Goal: Task Accomplishment & Management: Manage account settings

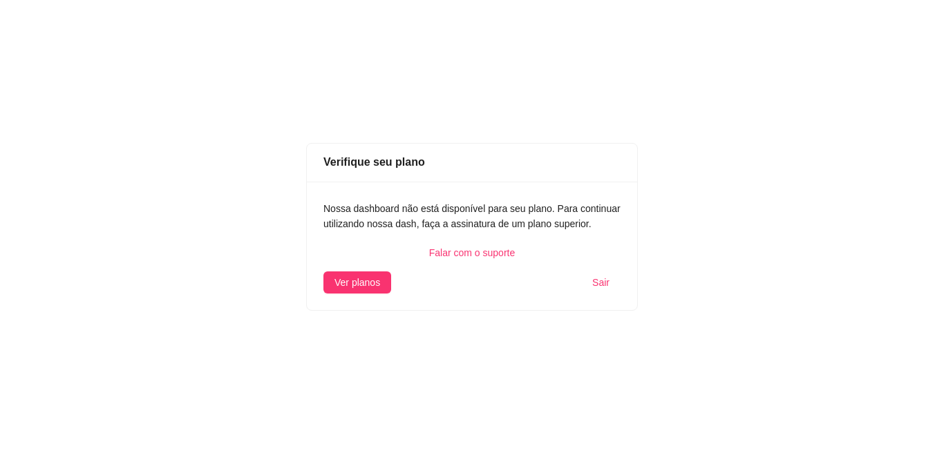
click at [594, 276] on span "Sair" at bounding box center [600, 282] width 17 height 15
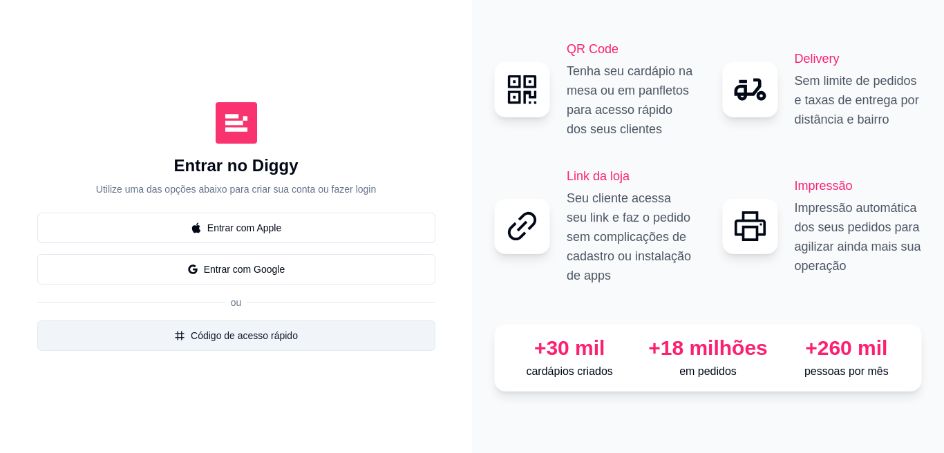
click at [202, 331] on button "Código de acesso rápido" at bounding box center [236, 336] width 398 height 30
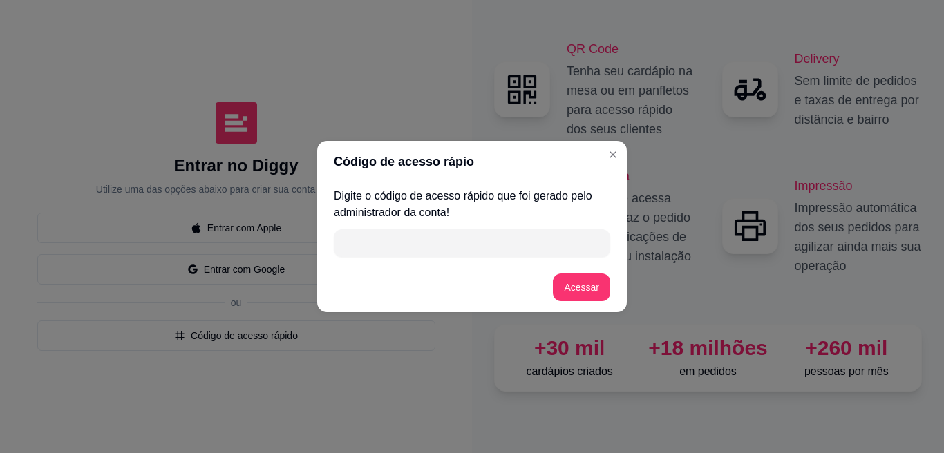
click at [438, 256] on input "" at bounding box center [472, 243] width 260 height 28
click at [349, 241] on input "OFEBB" at bounding box center [472, 243] width 260 height 28
type input "0FEBB"
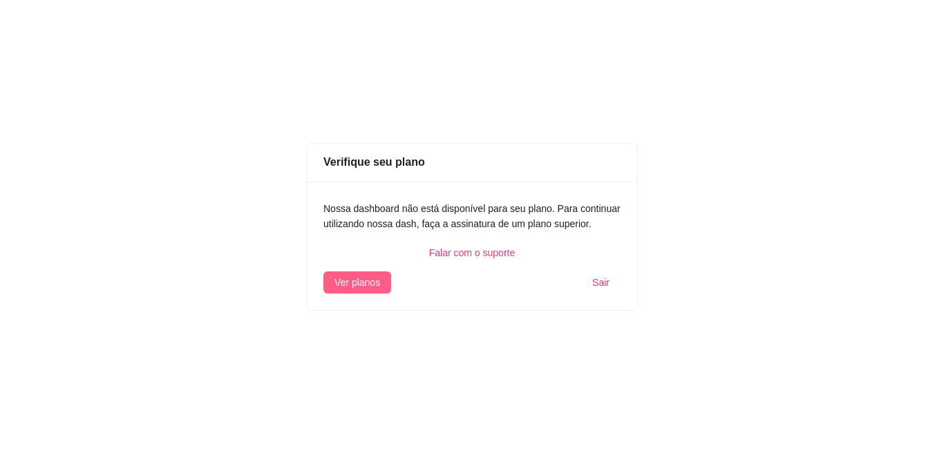
click at [364, 279] on span "Ver planos" at bounding box center [357, 282] width 46 height 15
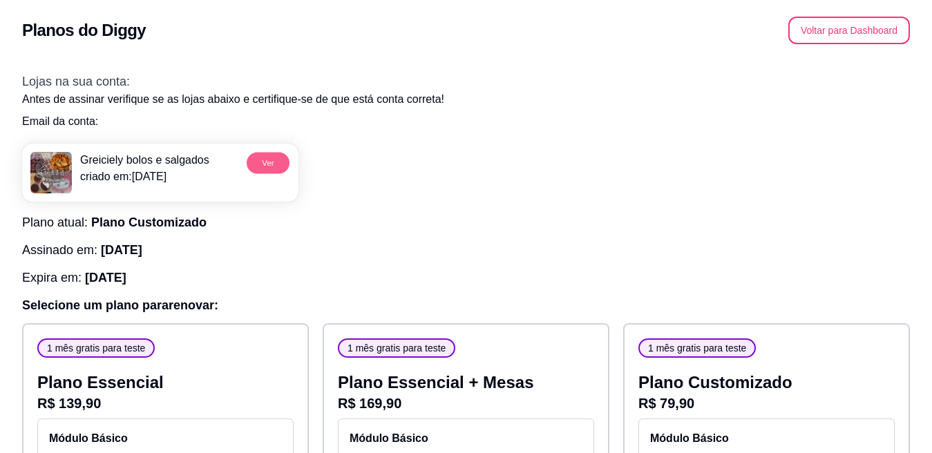
click at [261, 167] on button "Ver" at bounding box center [268, 162] width 43 height 21
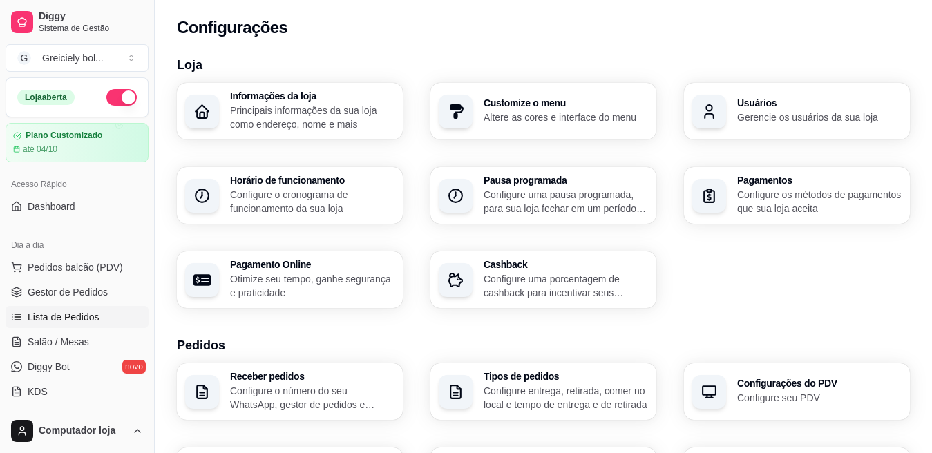
click at [45, 317] on span "Lista de Pedidos" at bounding box center [64, 317] width 72 height 14
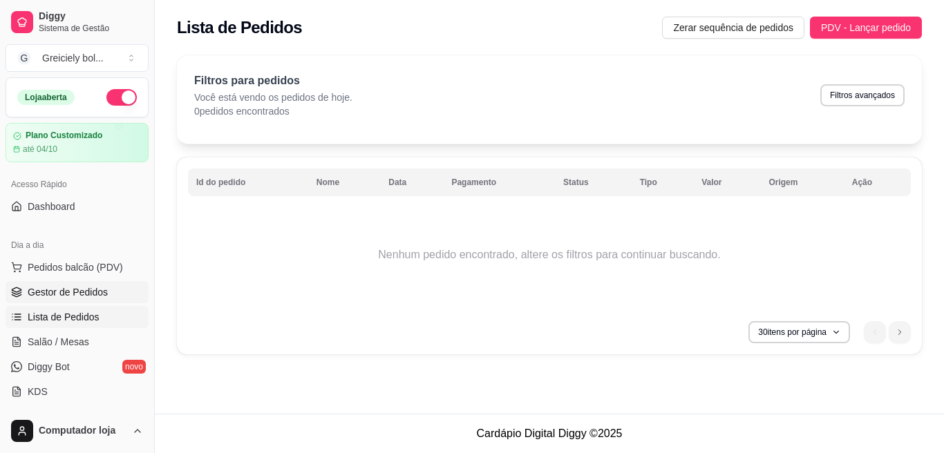
click at [50, 290] on span "Gestor de Pedidos" at bounding box center [68, 292] width 80 height 14
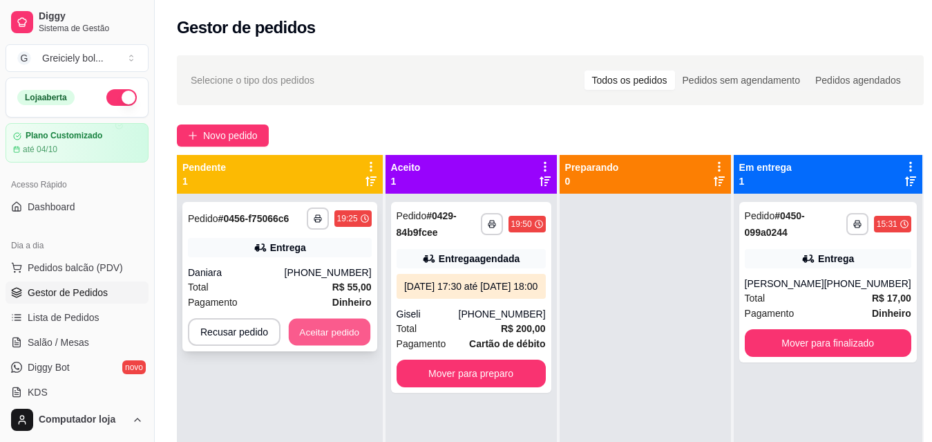
click at [337, 336] on button "Aceitar pedido" at bounding box center [330, 332] width 82 height 27
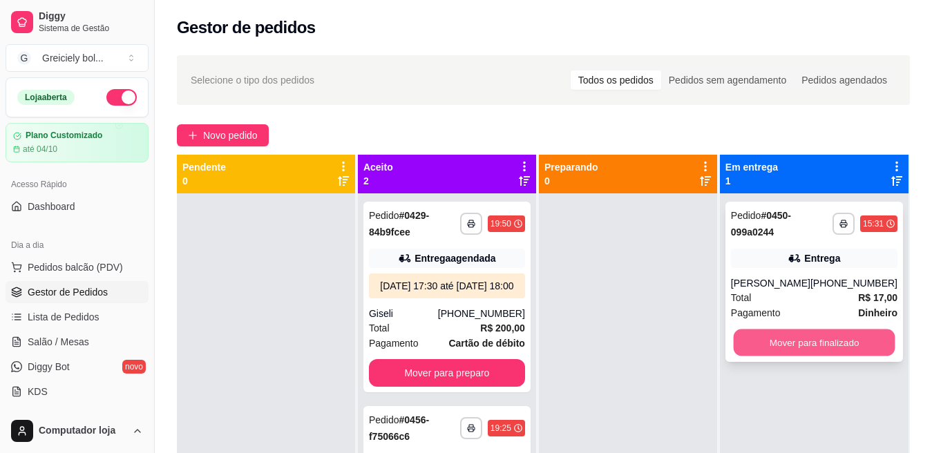
click at [852, 343] on button "Mover para finalizado" at bounding box center [814, 343] width 162 height 27
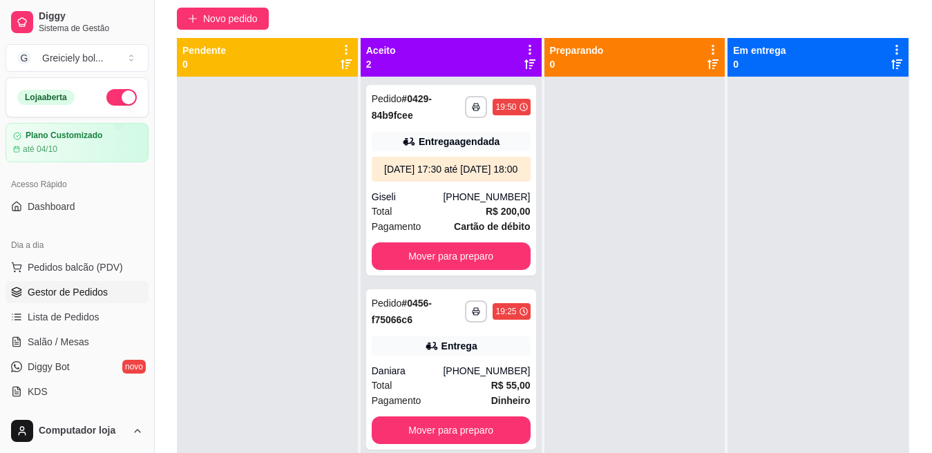
scroll to position [120, 0]
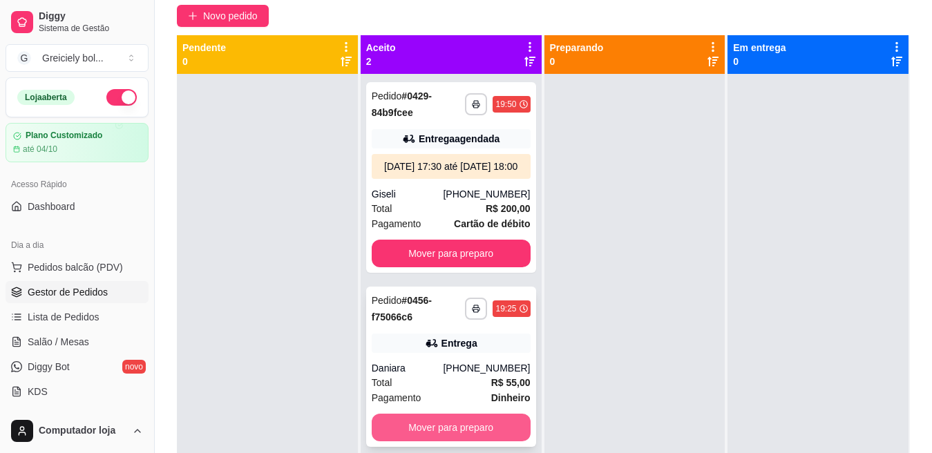
click at [450, 440] on button "Mover para preparo" at bounding box center [451, 428] width 159 height 28
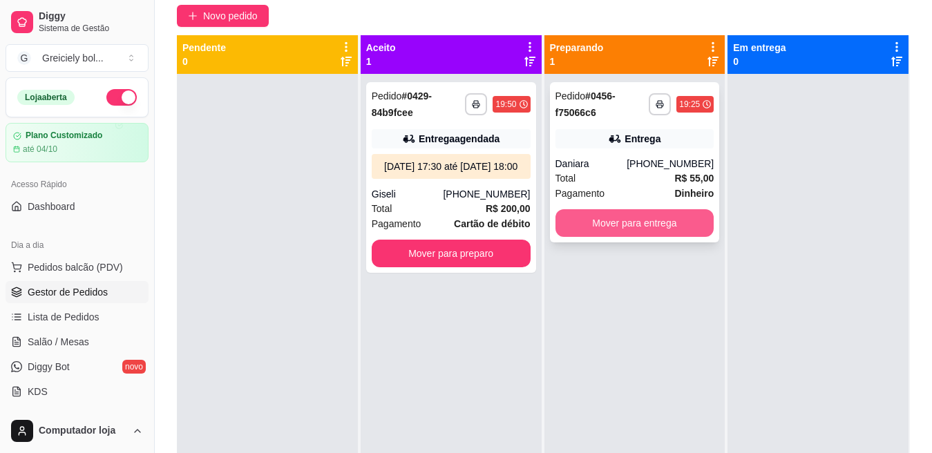
click at [630, 223] on button "Mover para entrega" at bounding box center [635, 223] width 159 height 28
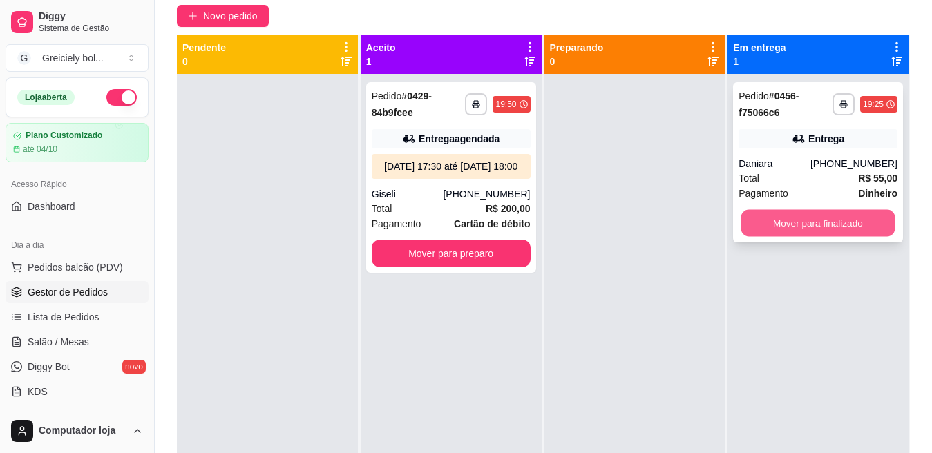
click at [833, 224] on button "Mover para finalizado" at bounding box center [818, 223] width 154 height 27
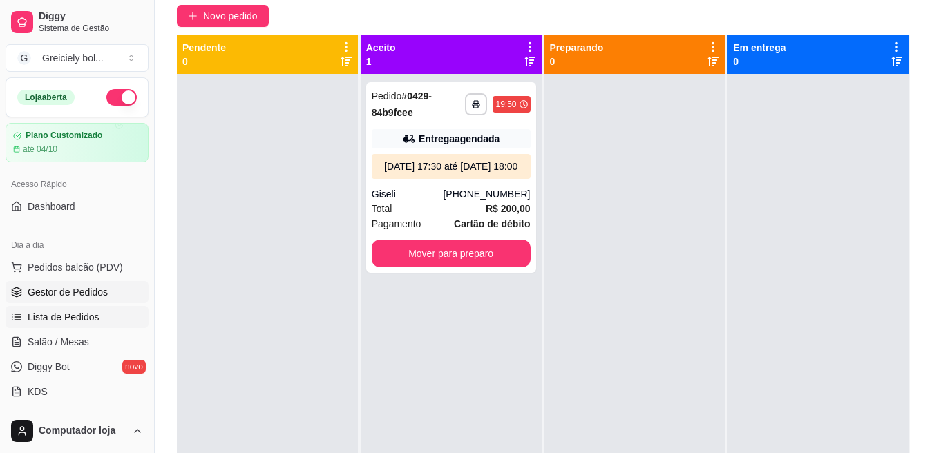
click at [46, 311] on span "Lista de Pedidos" at bounding box center [64, 317] width 72 height 14
